Goal: Communication & Community: Answer question/provide support

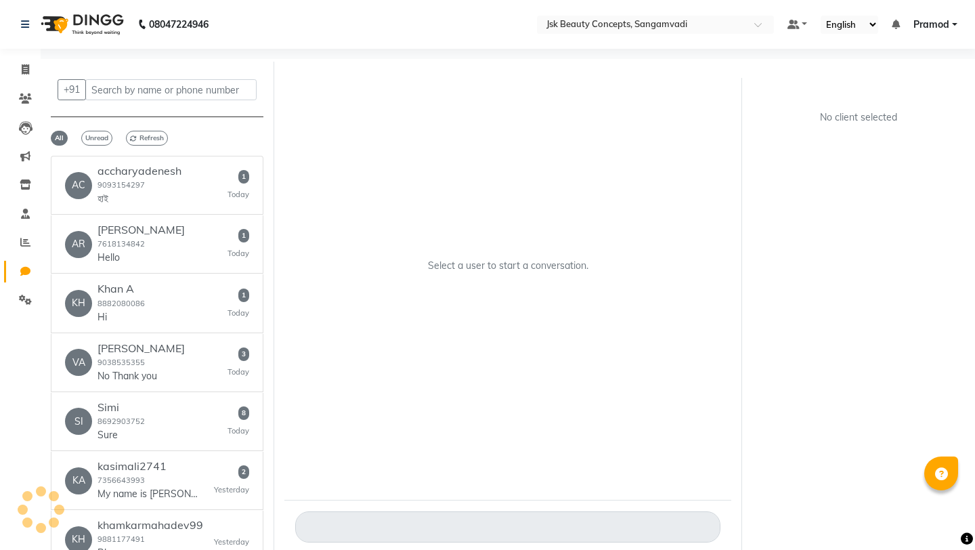
select select "100"
click at [181, 183] on div "AC accharyadenesh 9093154297 হাই 1 [DATE]" at bounding box center [157, 184] width 184 height 41
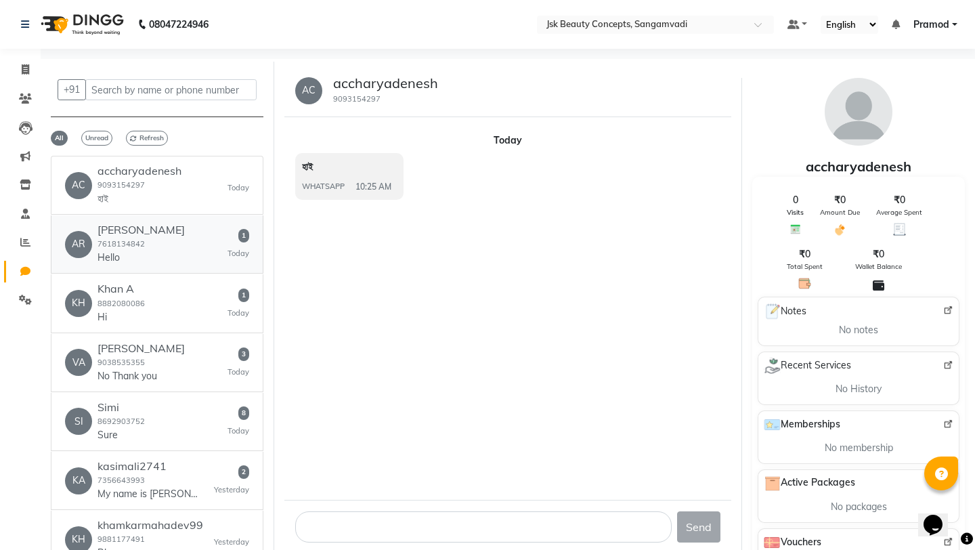
click at [176, 250] on div "AR [PERSON_NAME] 7618134842 Hello 1 [DATE]" at bounding box center [157, 243] width 184 height 41
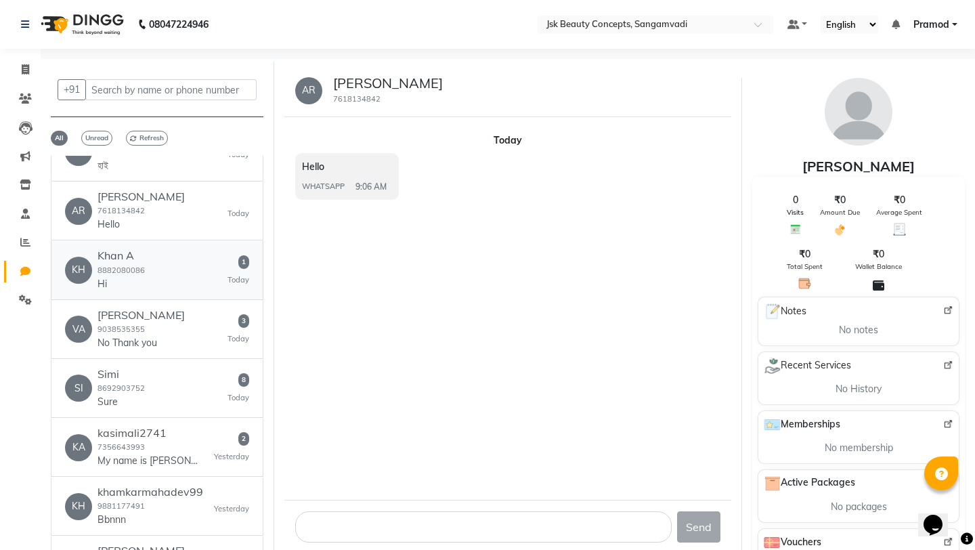
click at [180, 259] on div "[PERSON_NAME] A 8882080086 Hi 1 [DATE]" at bounding box center [157, 269] width 184 height 41
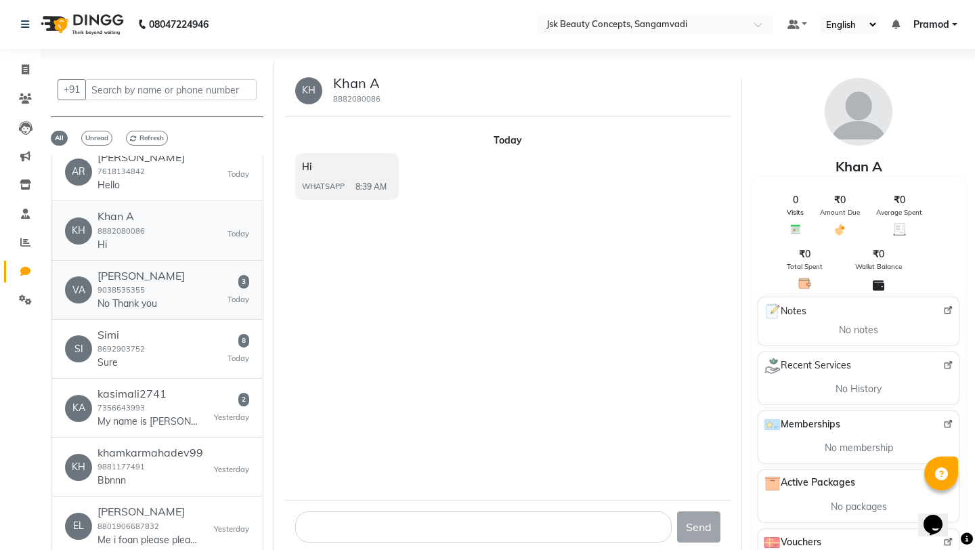
scroll to position [74, 0]
click at [184, 270] on h6 "[PERSON_NAME]" at bounding box center [140, 274] width 87 height 13
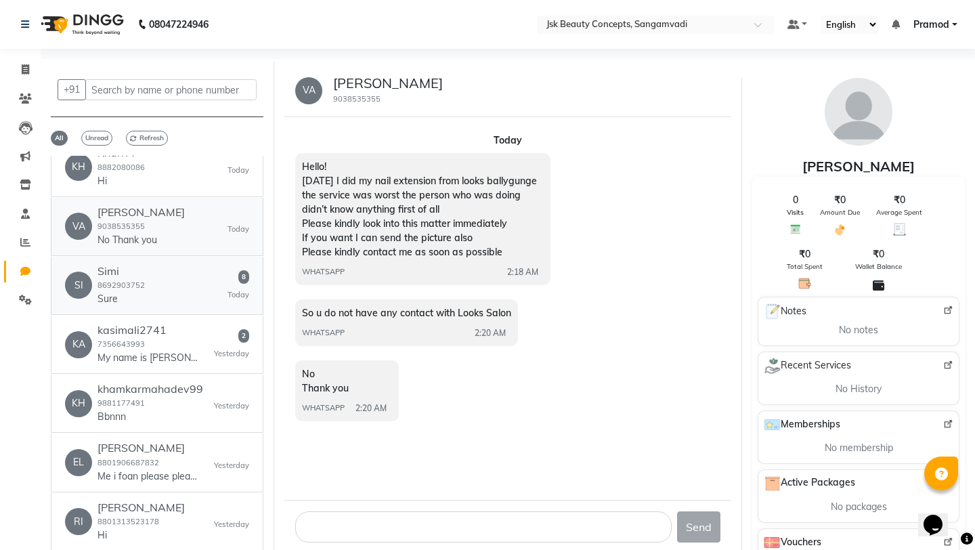
scroll to position [137, 0]
click at [160, 273] on div "SI Simi 8692903752 Sure 8 [DATE]" at bounding box center [157, 284] width 184 height 41
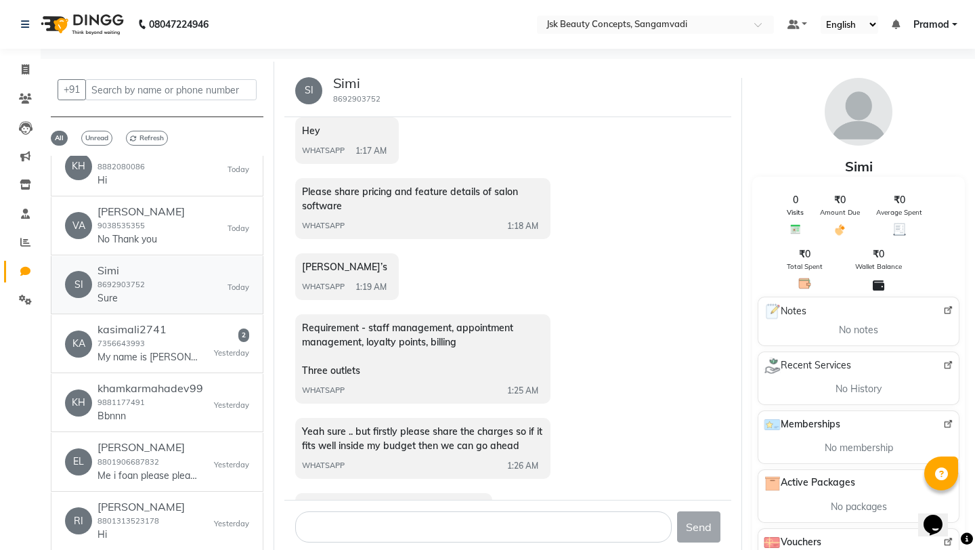
scroll to position [37, 0]
click at [149, 351] on p "My name is [PERSON_NAME] I am [PERSON_NAME] shop" at bounding box center [148, 357] width 102 height 14
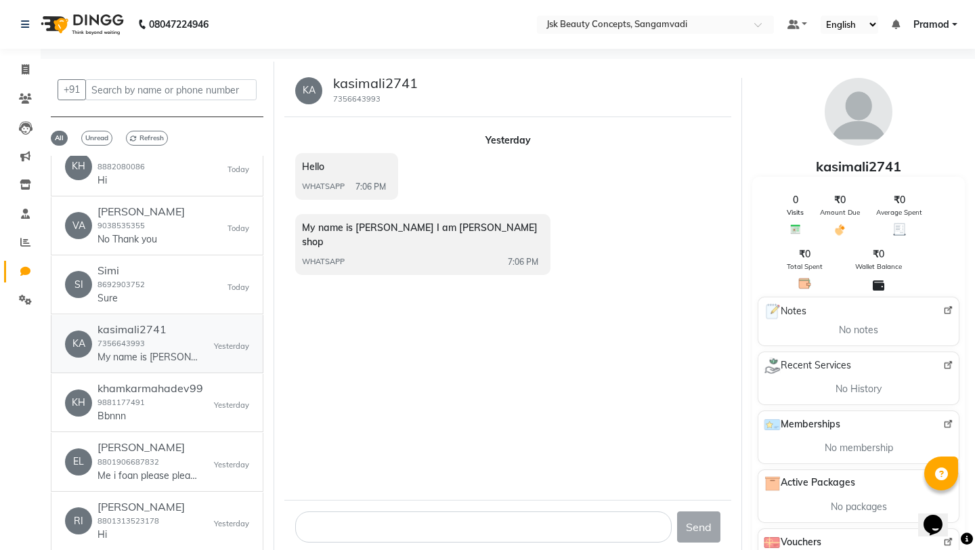
scroll to position [10, 0]
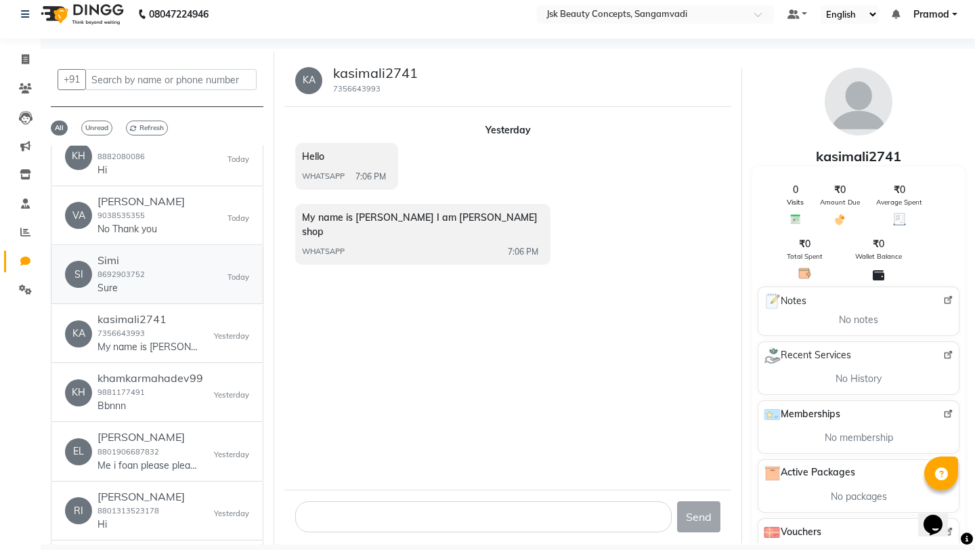
click at [160, 283] on div "SI Simi 8692903752 Sure [DATE]" at bounding box center [157, 274] width 184 height 41
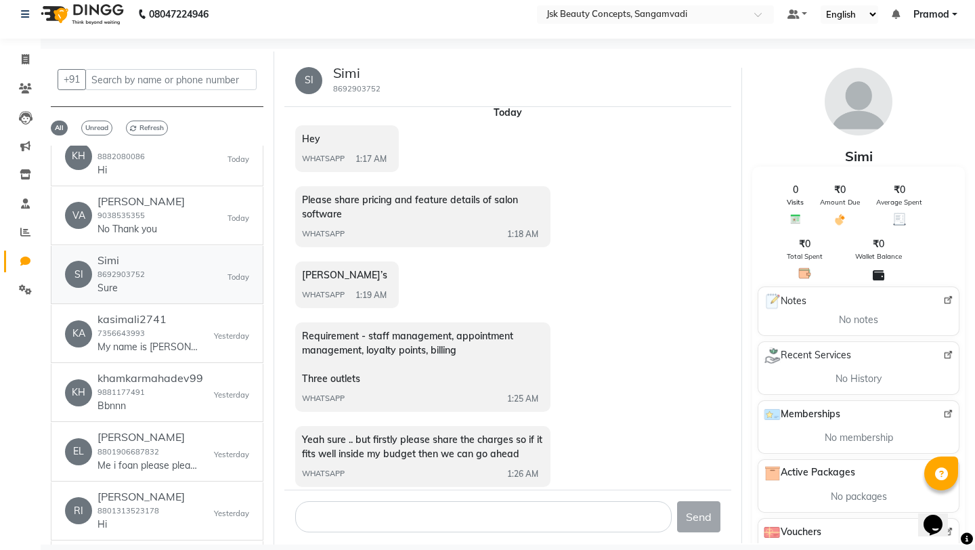
scroll to position [18, 0]
drag, startPoint x: 304, startPoint y: 271, endPoint x: 364, endPoint y: 271, distance: 60.2
click at [364, 271] on div "[PERSON_NAME]’s WHATSAPP 1:19 AM" at bounding box center [347, 284] width 104 height 47
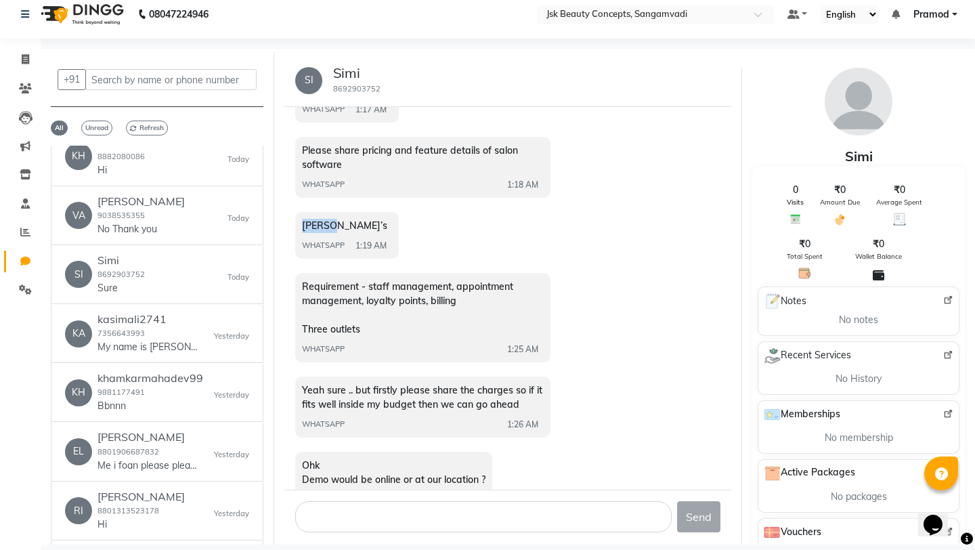
scroll to position [0, 0]
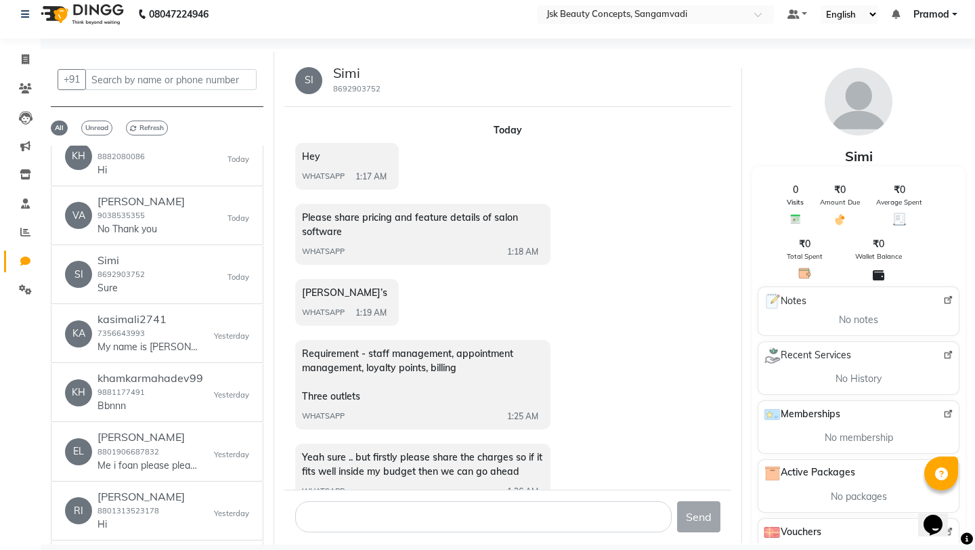
click at [335, 89] on small "8692903752" at bounding box center [356, 88] width 47 height 9
drag, startPoint x: 334, startPoint y: 89, endPoint x: 468, endPoint y: 89, distance: 134.7
click at [469, 89] on div "SI Simi 8692903752" at bounding box center [507, 80] width 447 height 53
copy small "8692903752"
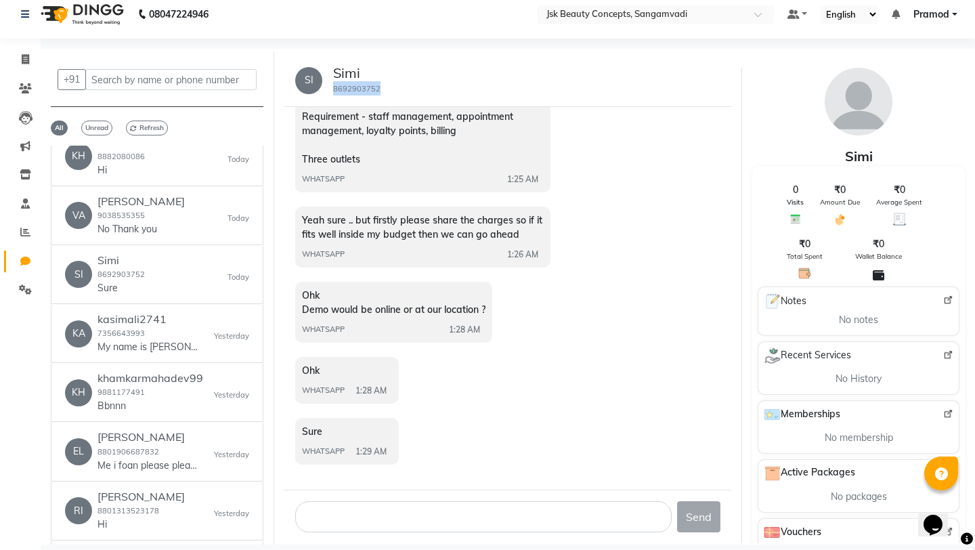
click at [405, 91] on div "SI Simi 8692903752" at bounding box center [507, 80] width 447 height 53
